Goal: Information Seeking & Learning: Find specific fact

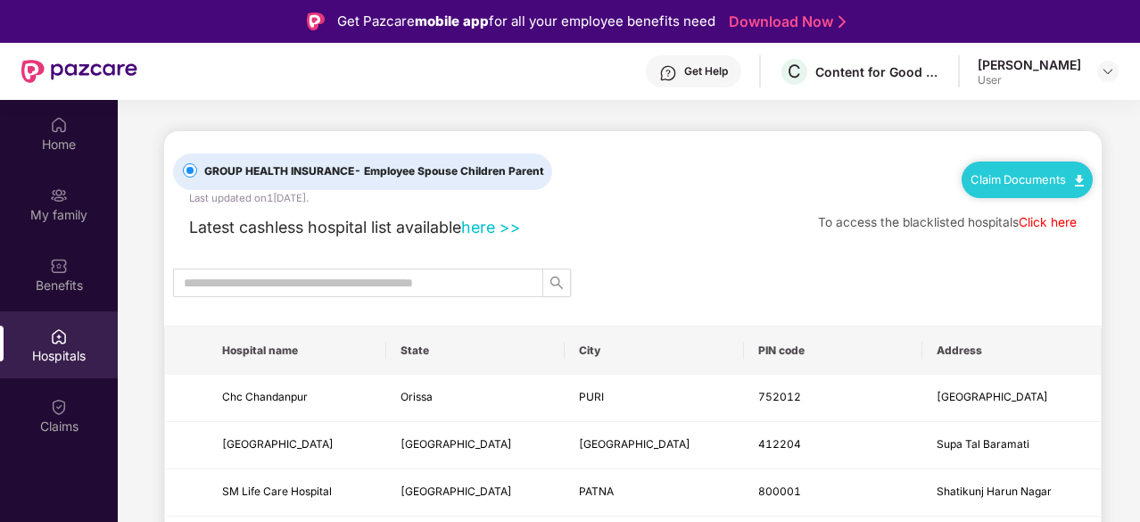
scroll to position [100, 0]
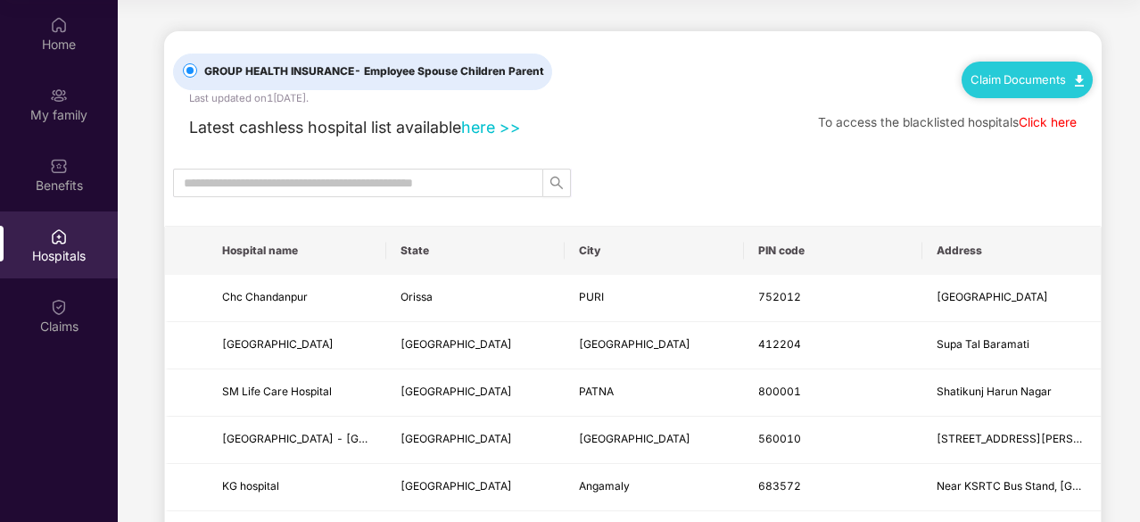
click at [1009, 83] on link "Claim Documents" at bounding box center [1026, 79] width 113 height 14
click at [728, 113] on div "Latest cashless hospital list available here >> To access the blacklisted hospi…" at bounding box center [632, 123] width 919 height 34
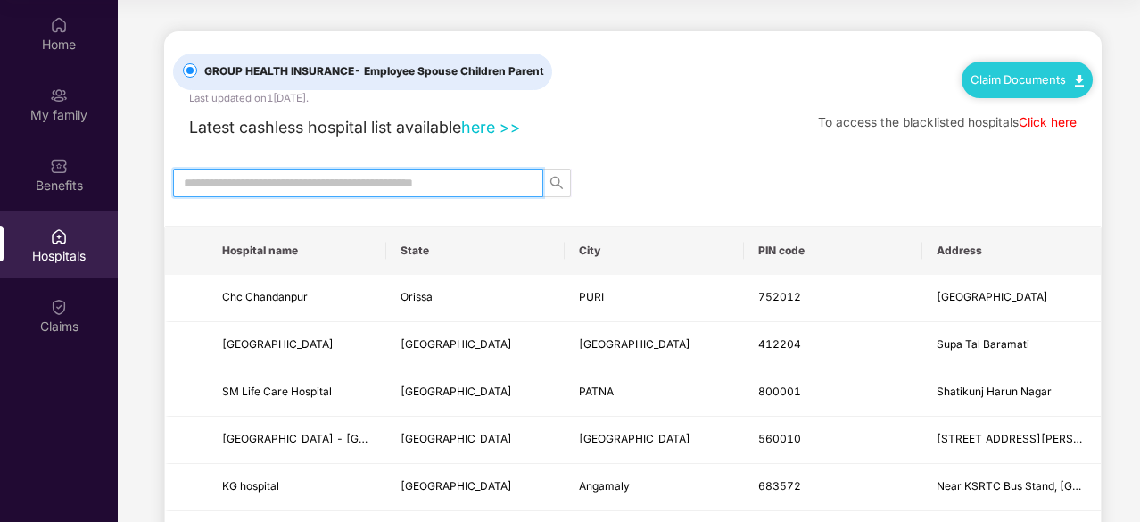
click at [330, 185] on input "text" at bounding box center [351, 183] width 334 height 20
click at [486, 134] on link "here >>" at bounding box center [491, 127] width 60 height 19
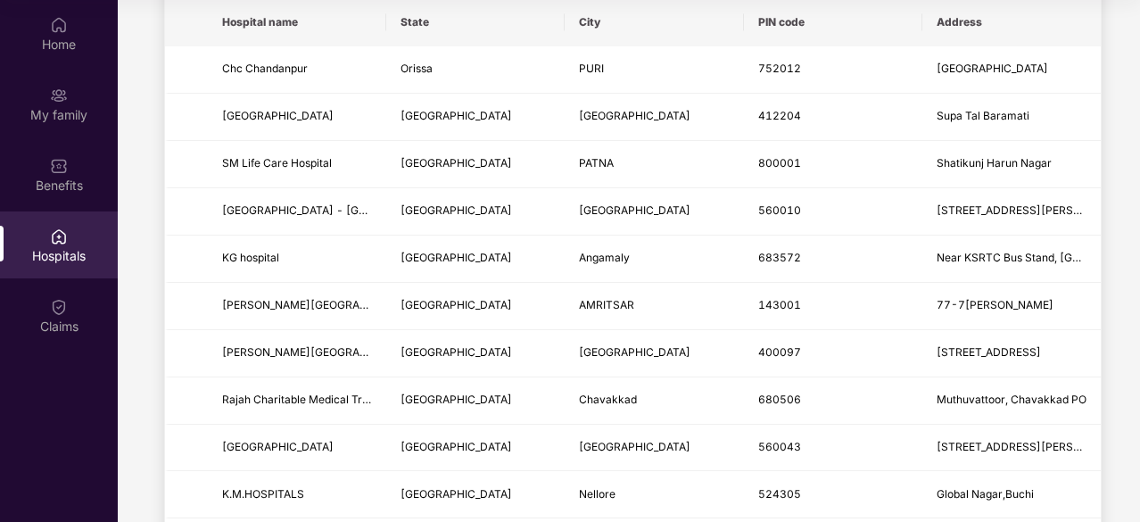
scroll to position [0, 0]
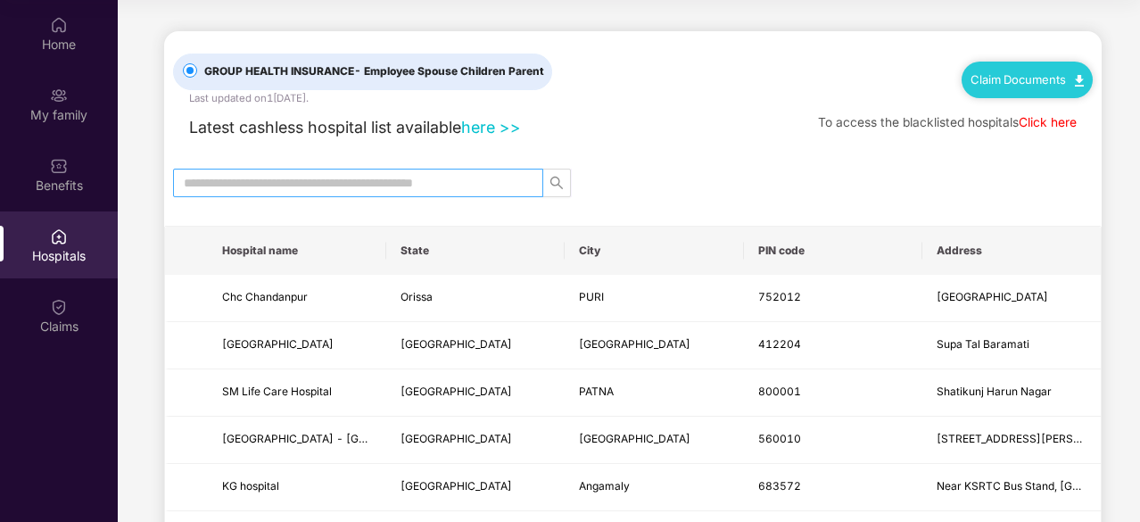
click at [432, 183] on input "text" at bounding box center [351, 183] width 334 height 20
type input "*"
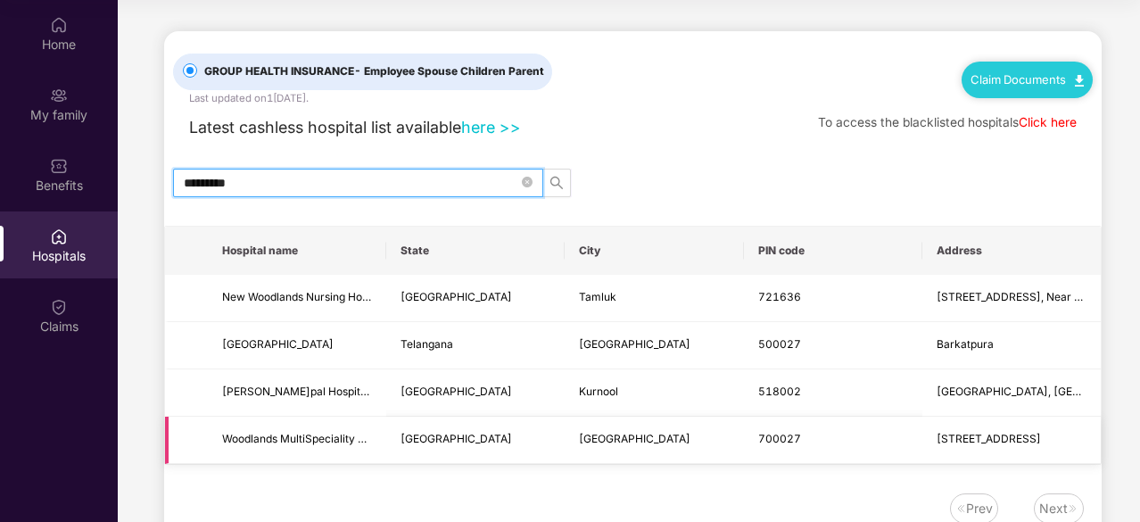
type input "*********"
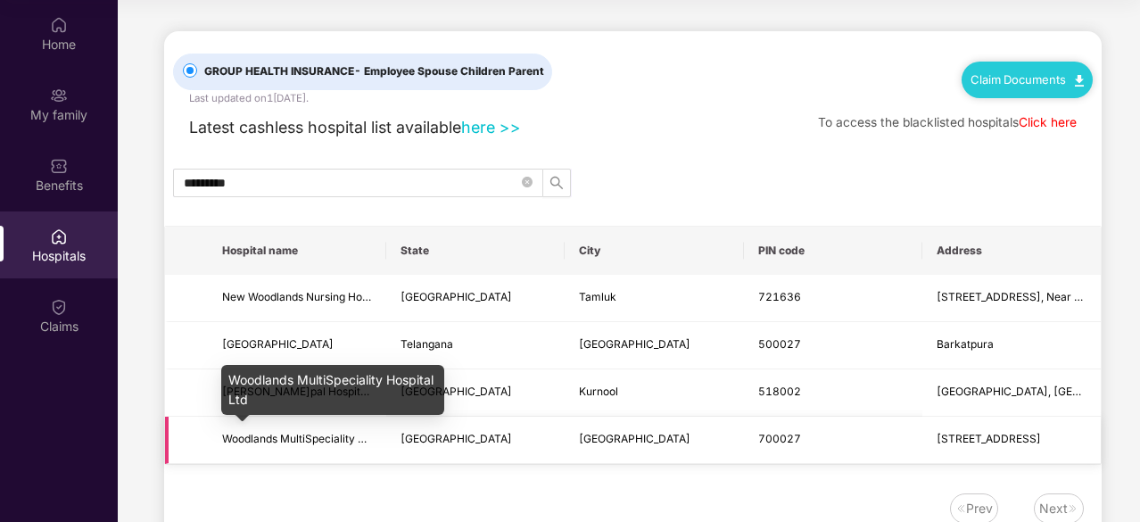
click at [335, 441] on span "Woodlands MultiSpeciality Hospital Ltd" at bounding box center [319, 438] width 195 height 13
click at [344, 438] on span "Woodlands MultiSpeciality Hospital Ltd" at bounding box center [319, 438] width 195 height 13
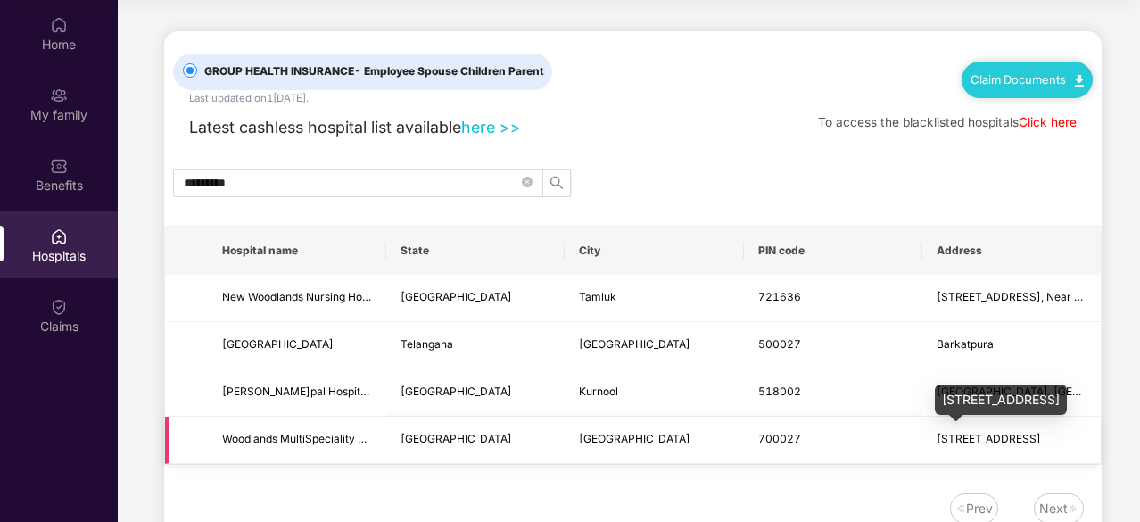
click at [975, 439] on span "[STREET_ADDRESS]" at bounding box center [988, 438] width 104 height 13
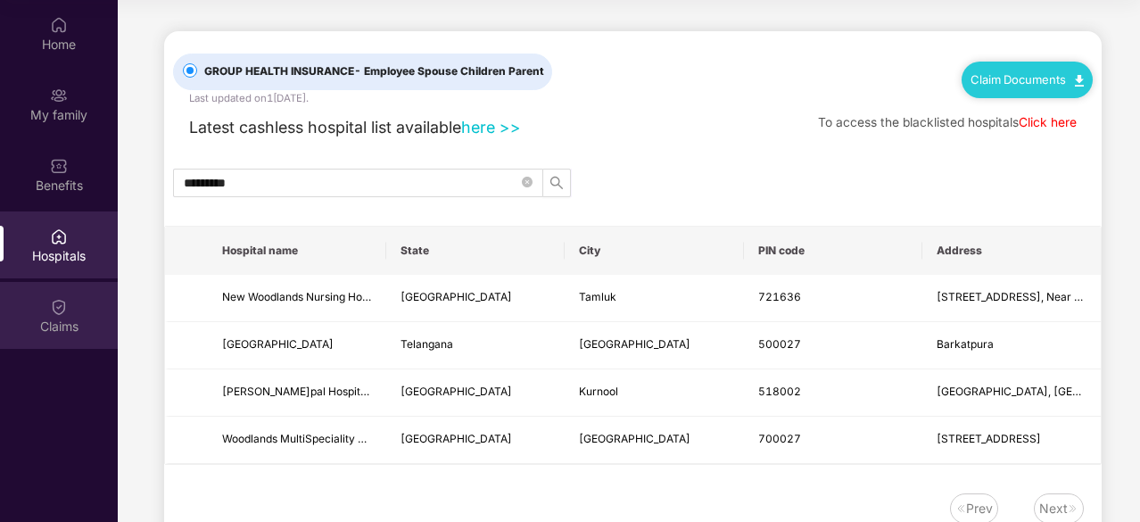
click at [63, 317] on div "Claims" at bounding box center [59, 326] width 118 height 18
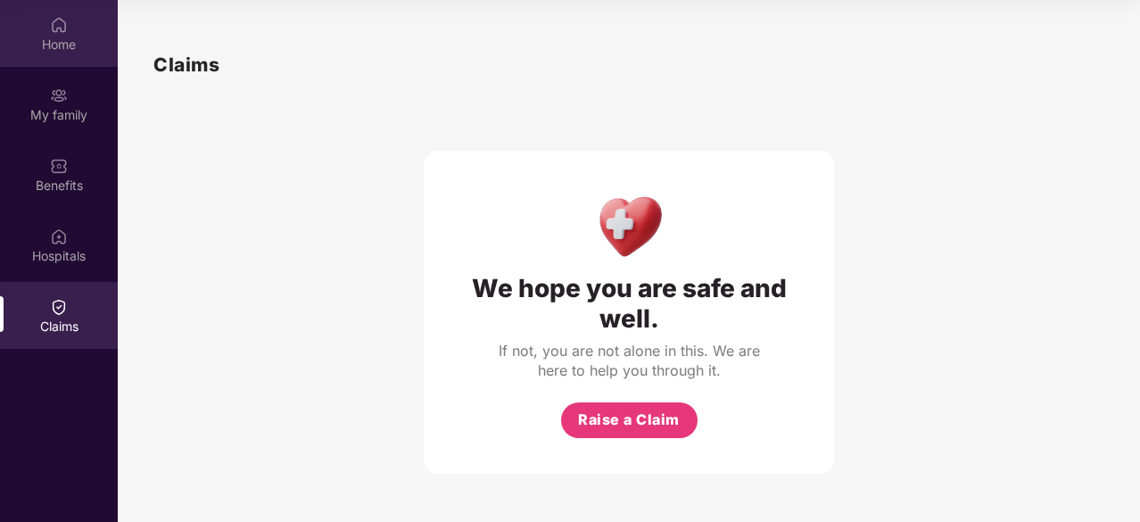
click at [69, 40] on div "Home" at bounding box center [59, 45] width 118 height 18
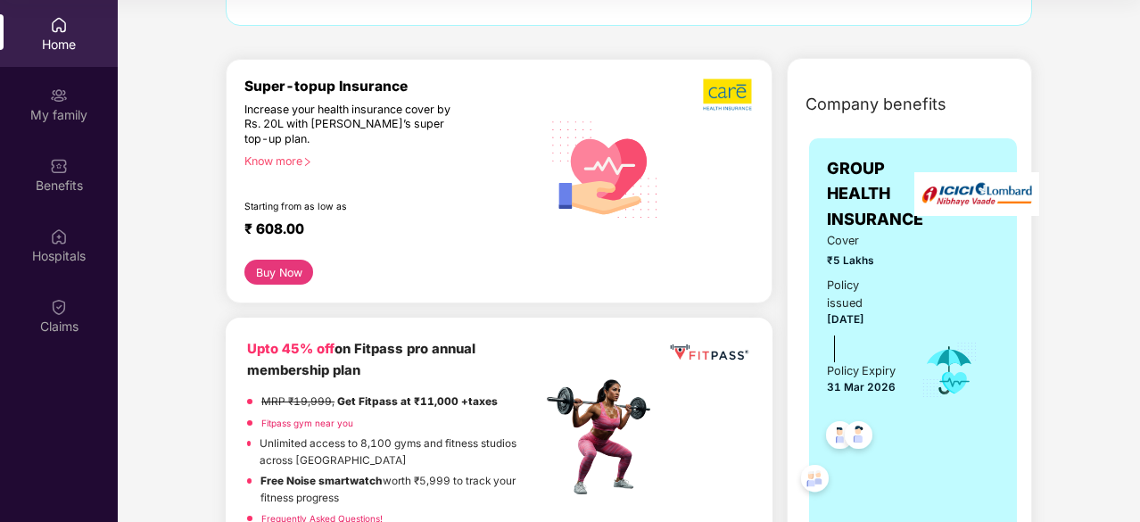
scroll to position [135, 0]
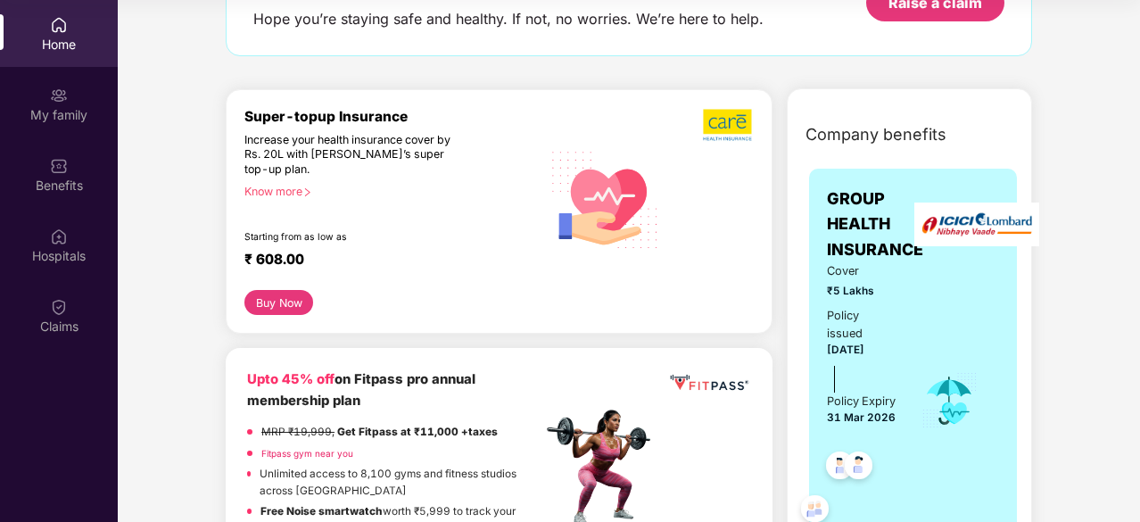
click at [277, 192] on div "Know more" at bounding box center [387, 191] width 286 height 12
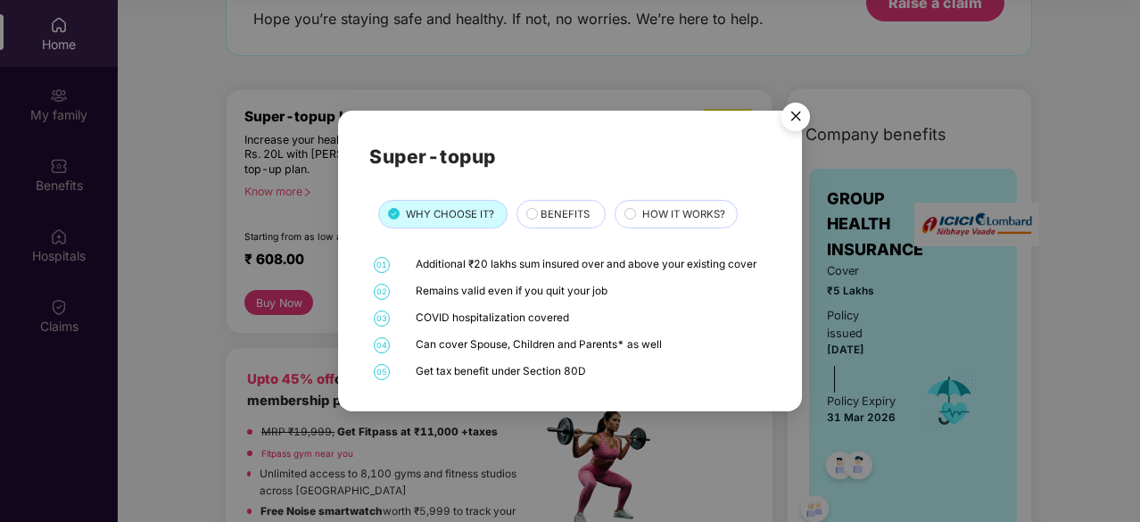
click at [532, 215] on div "BENEFITS" at bounding box center [564, 215] width 64 height 19
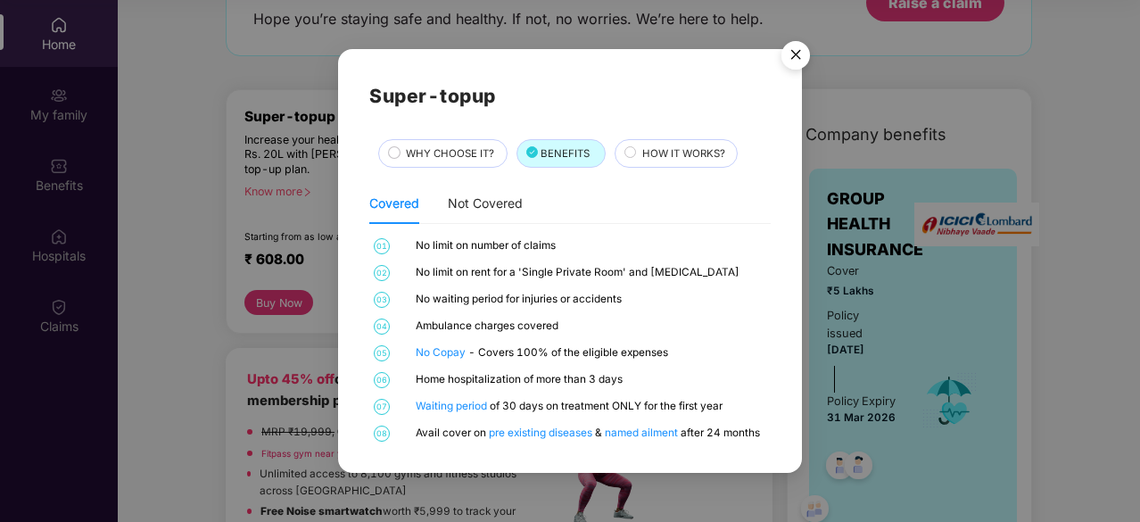
scroll to position [99, 0]
click at [630, 153] on circle at bounding box center [629, 152] width 11 height 11
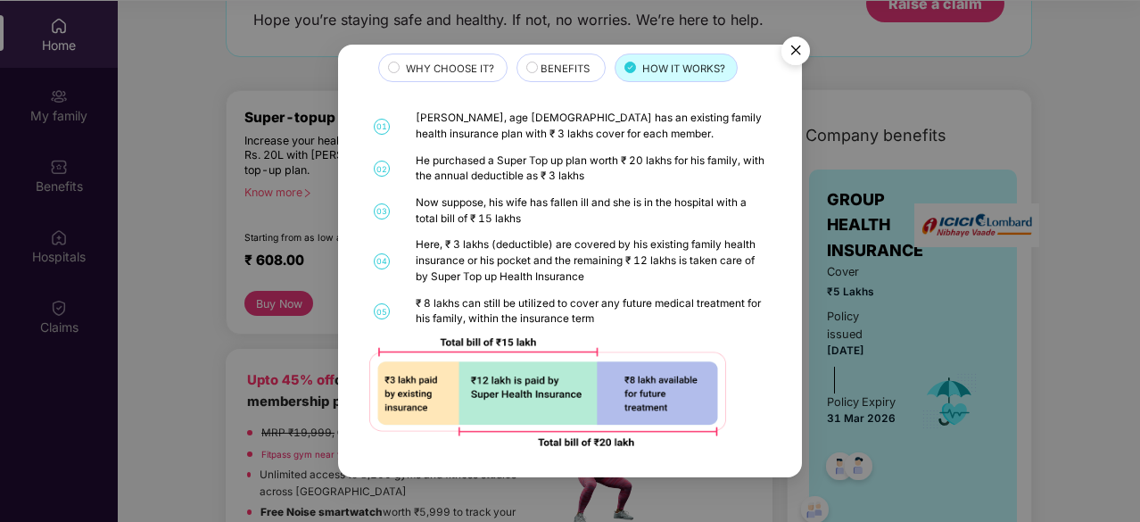
scroll to position [100, 0]
click at [785, 49] on img "Close" at bounding box center [796, 54] width 50 height 50
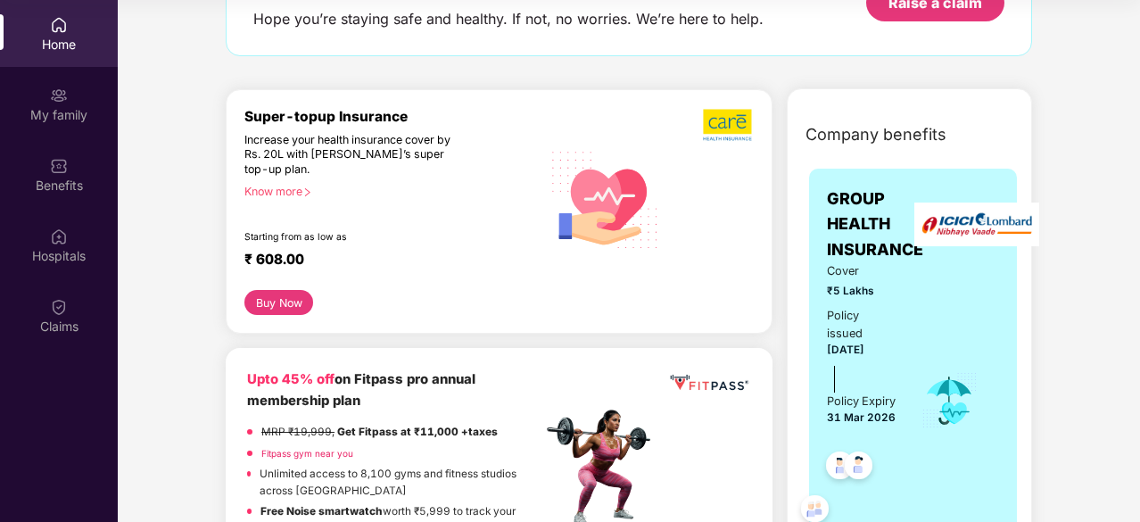
click at [286, 299] on button "Buy Now" at bounding box center [278, 302] width 69 height 25
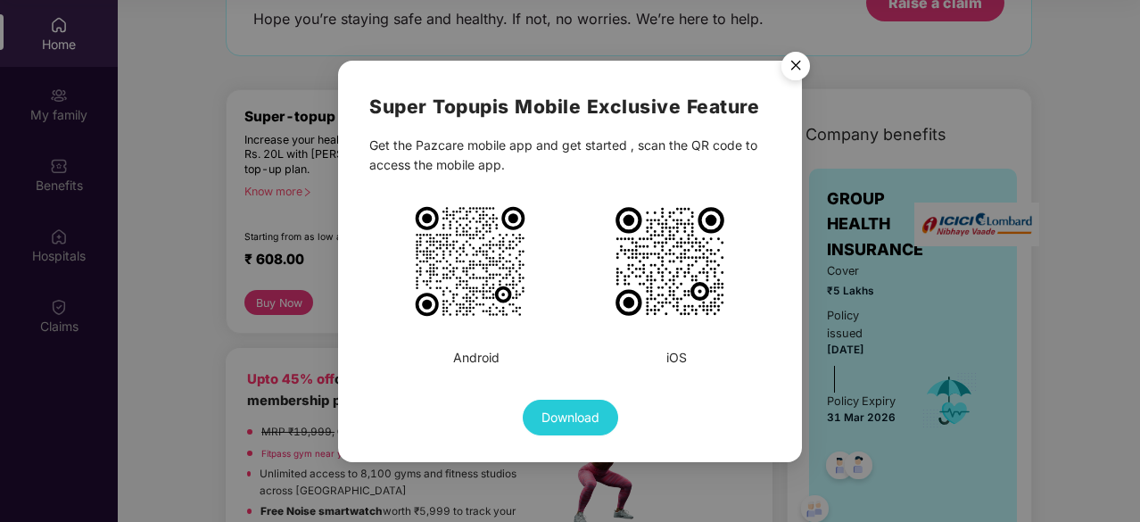
click at [788, 72] on img "Close" at bounding box center [796, 69] width 50 height 50
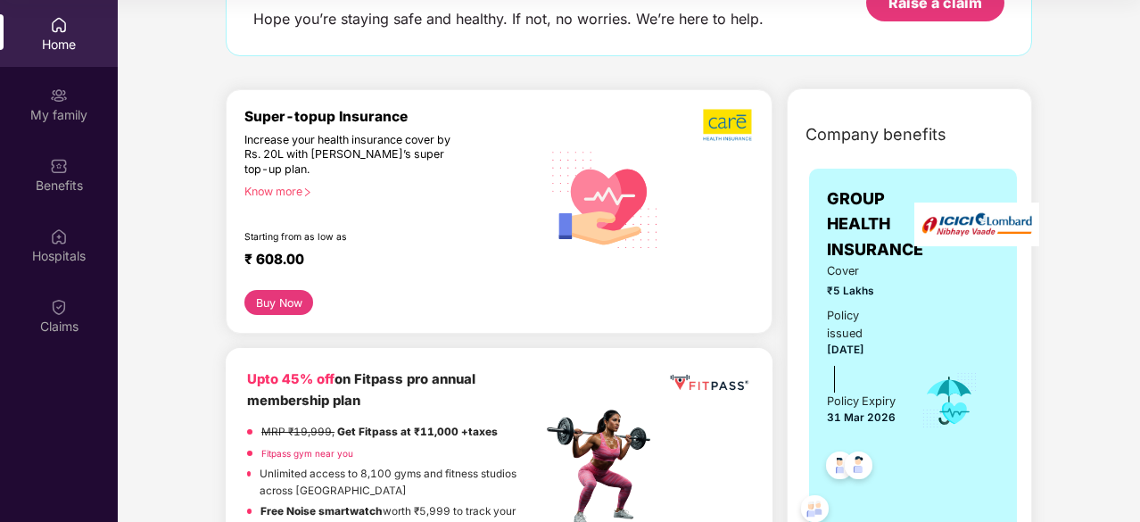
scroll to position [0, 0]
